Goal: Transaction & Acquisition: Purchase product/service

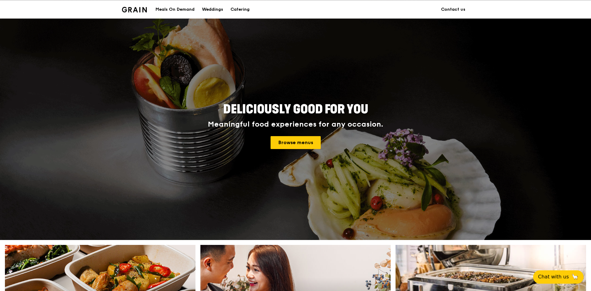
scroll to position [94, 0]
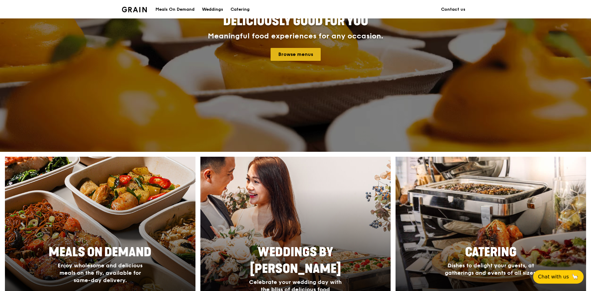
click at [304, 56] on link "Browse menus" at bounding box center [295, 54] width 50 height 13
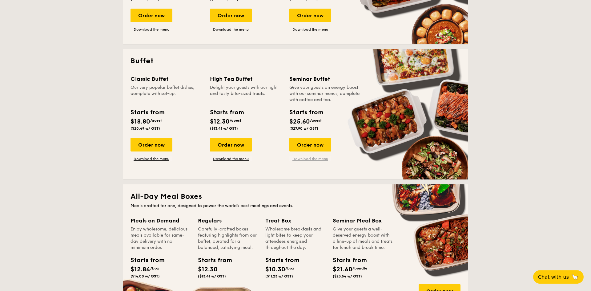
scroll to position [220, 0]
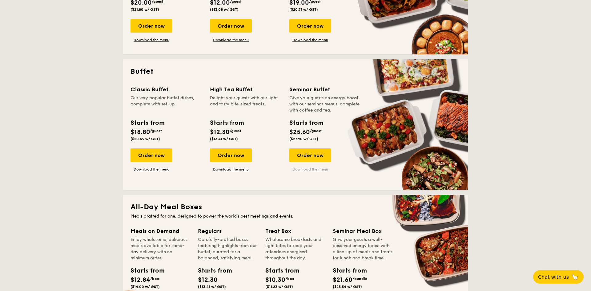
click at [321, 168] on link "Download the menu" at bounding box center [310, 169] width 42 height 5
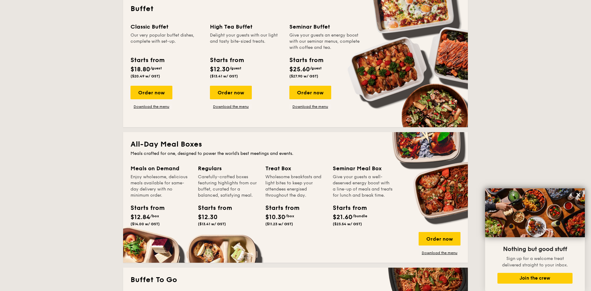
scroll to position [188, 0]
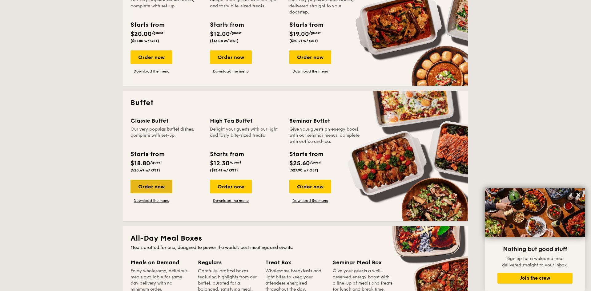
click at [157, 190] on div "Order now" at bounding box center [151, 187] width 42 height 14
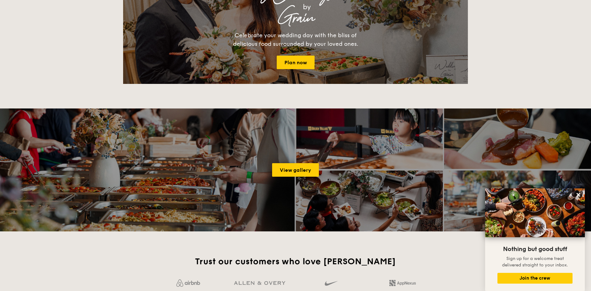
scroll to position [986, 0]
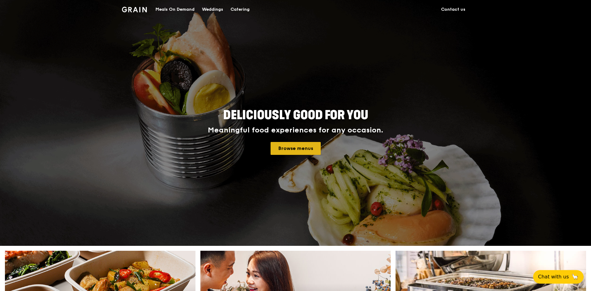
click at [297, 152] on link "Browse menus" at bounding box center [295, 148] width 50 height 13
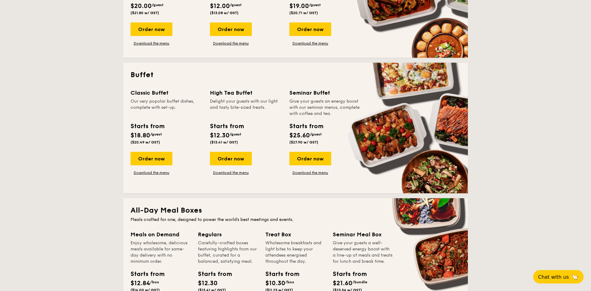
scroll to position [220, 0]
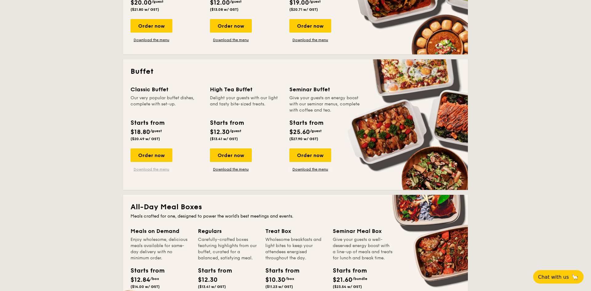
click at [149, 169] on link "Download the menu" at bounding box center [151, 169] width 42 height 5
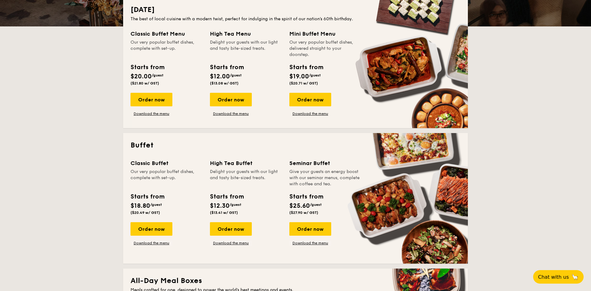
scroll to position [125, 0]
